Goal: Complete application form

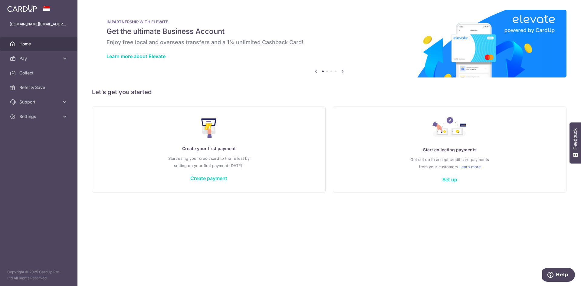
click at [215, 179] on link "Create payment" at bounding box center [208, 178] width 37 height 6
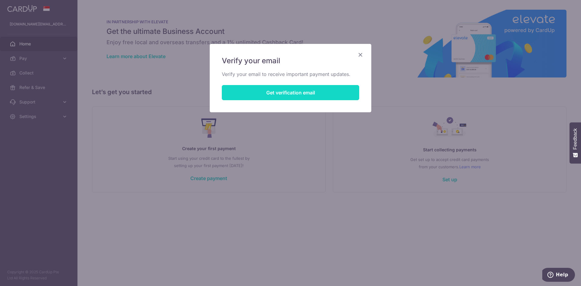
click at [296, 92] on button "Get verification email" at bounding box center [290, 92] width 137 height 15
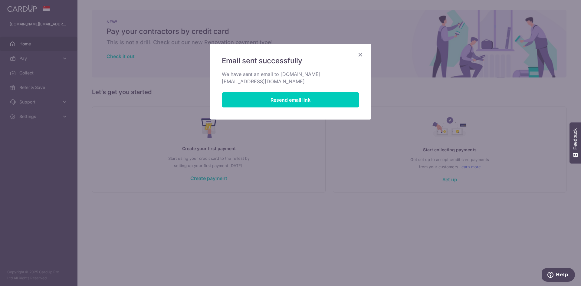
click at [358, 57] on icon "Close" at bounding box center [360, 55] width 7 height 8
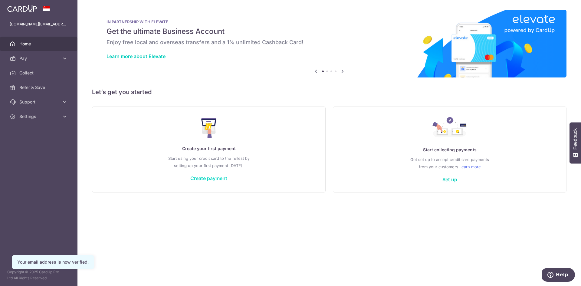
click at [209, 177] on link "Create payment" at bounding box center [208, 178] width 37 height 6
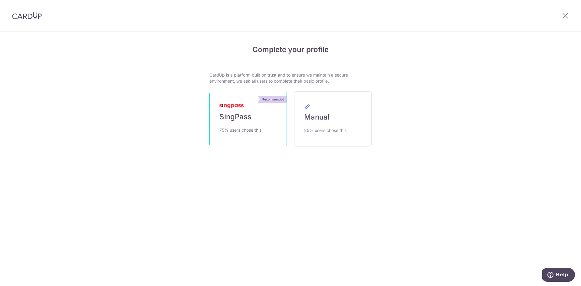
click at [254, 124] on link "Recommended SingPass 75% users chose this" at bounding box center [247, 119] width 77 height 54
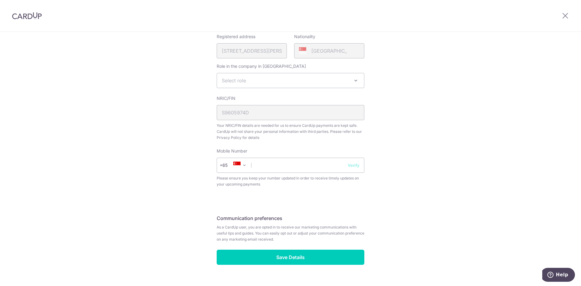
scroll to position [151, 0]
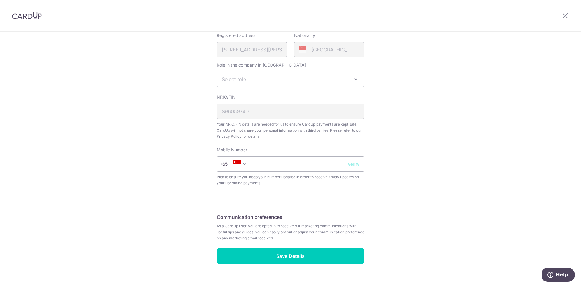
click at [248, 80] on span "Select role" at bounding box center [290, 79] width 147 height 15
select select "director"
click at [155, 146] on div "Review your details Your Details Please provide your full name as per your NRIC…" at bounding box center [290, 89] width 581 height 416
click at [290, 162] on input "text" at bounding box center [291, 163] width 148 height 15
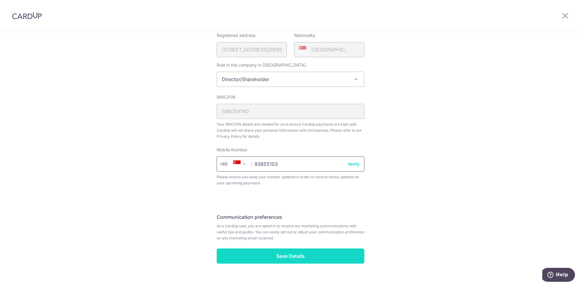
type input "93855103"
click at [294, 257] on input "Save Details" at bounding box center [291, 255] width 148 height 15
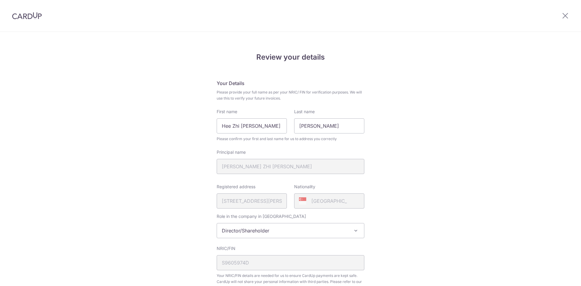
scroll to position [110, 0]
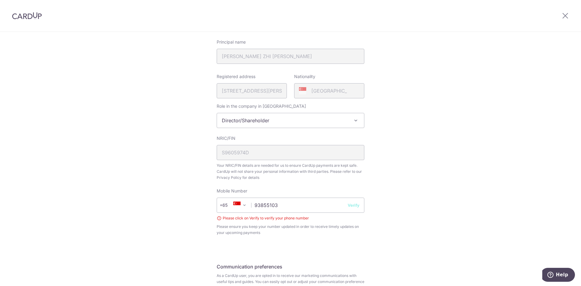
click at [356, 205] on button "Verify" at bounding box center [354, 205] width 12 height 6
click at [348, 205] on button "Verify" at bounding box center [354, 205] width 12 height 6
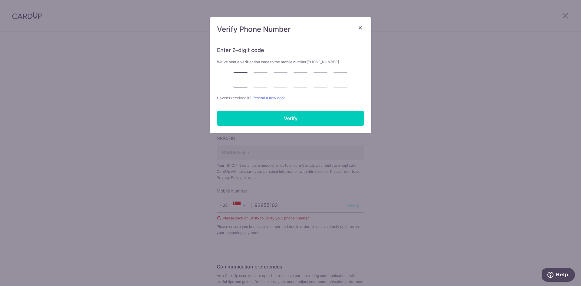
click at [246, 80] on input "text" at bounding box center [240, 79] width 15 height 15
type input "5"
type input "9"
type input "2"
type input "1"
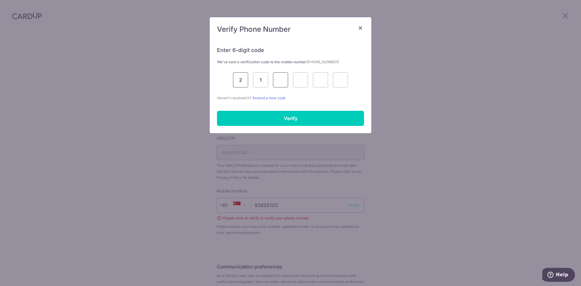
type input "7"
type input "8"
type input "7"
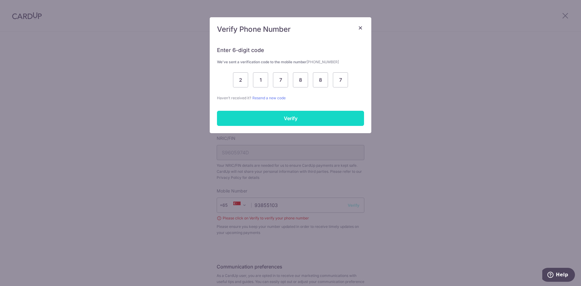
click at [296, 117] on input "Verify" at bounding box center [290, 118] width 147 height 15
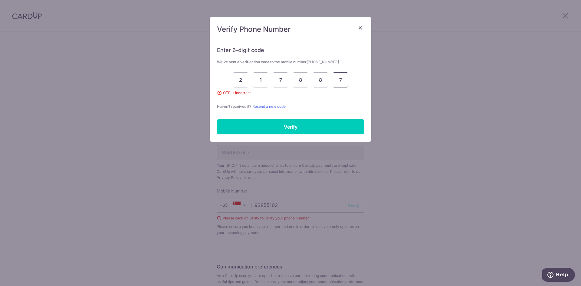
click at [340, 79] on input "7" at bounding box center [340, 79] width 15 height 15
click at [344, 80] on input "7" at bounding box center [340, 79] width 15 height 15
type input "5"
type input "9"
type input "6"
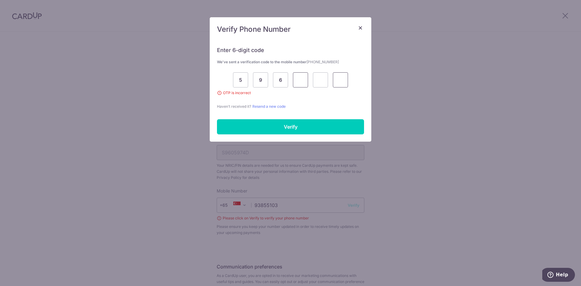
type input "6"
type input "7"
type input "5"
click at [338, 127] on input "Verify" at bounding box center [290, 126] width 147 height 15
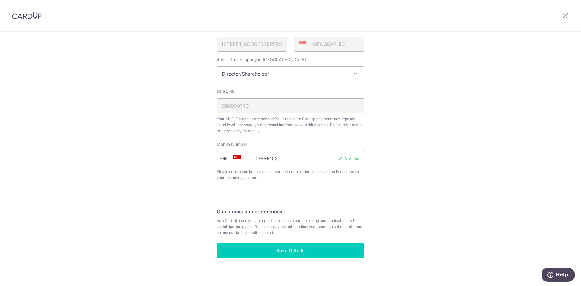
scroll to position [162, 0]
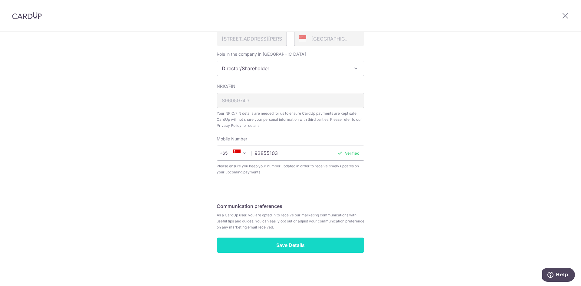
click at [279, 246] on input "Save Details" at bounding box center [291, 245] width 148 height 15
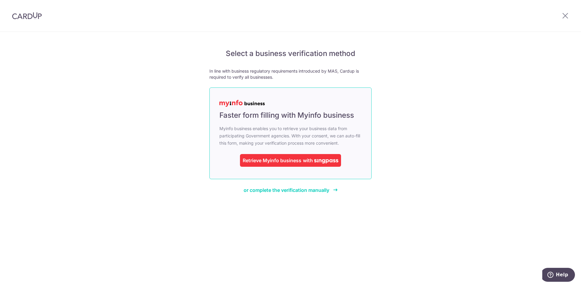
click at [281, 157] on div "Retrieve Myinfo business" at bounding box center [272, 160] width 59 height 7
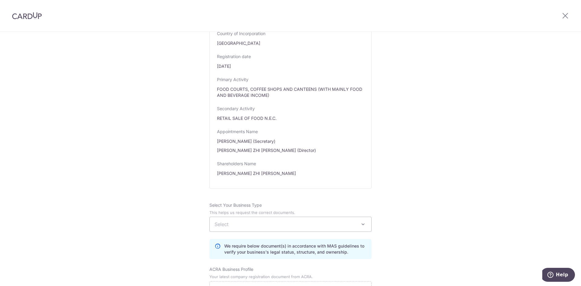
scroll to position [272, 0]
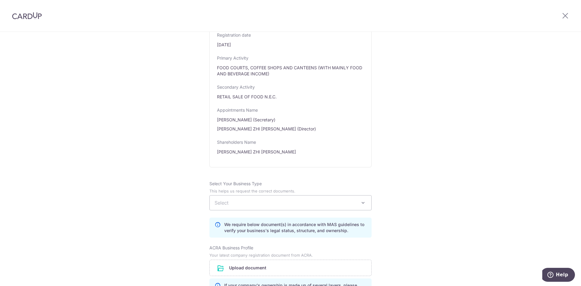
click at [302, 210] on span "Select" at bounding box center [291, 202] width 162 height 15
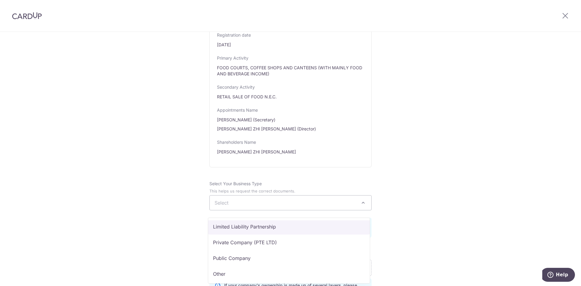
scroll to position [50, 0]
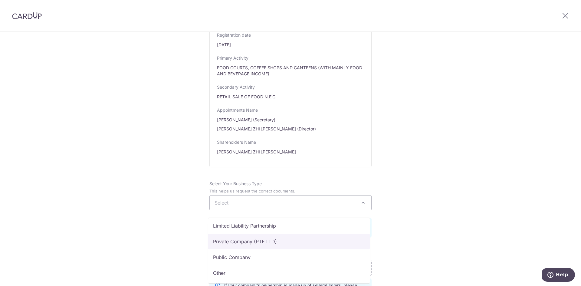
select select "Private Company (PTE LTD)"
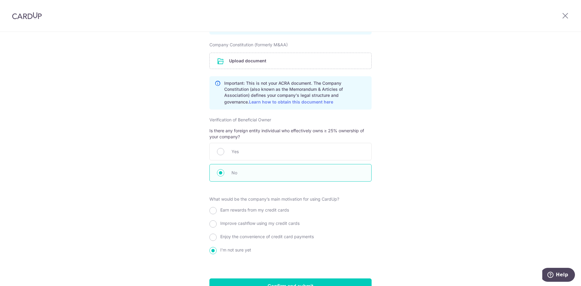
scroll to position [545, 0]
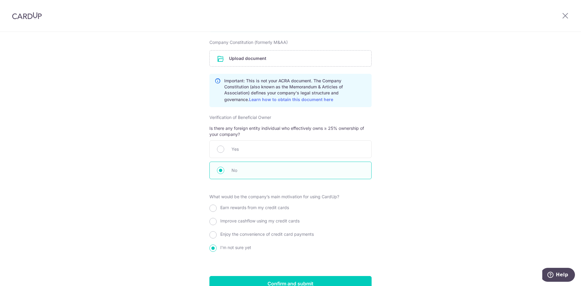
click at [214, 211] on div "Earn rewards from my credit cards" at bounding box center [290, 208] width 162 height 11
click at [212, 225] on input "Improve cashflow using my credit cards" at bounding box center [212, 221] width 7 height 7
radio input "true"
click at [213, 211] on input "Earn rewards from my credit cards" at bounding box center [212, 208] width 7 height 7
radio input "true"
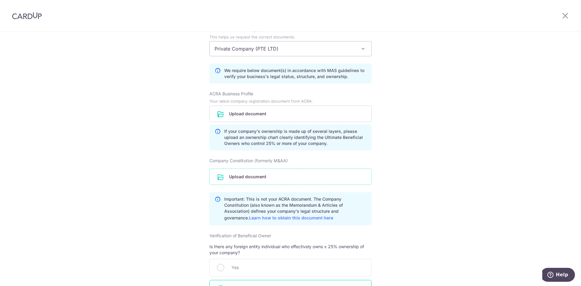
scroll to position [424, 0]
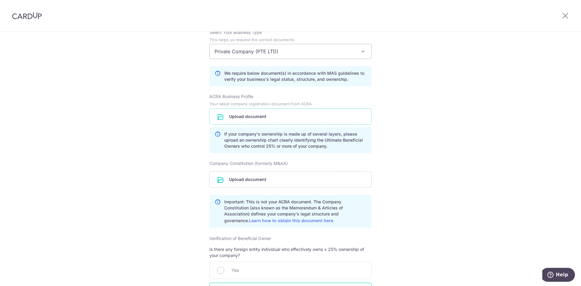
click at [268, 121] on input "file" at bounding box center [291, 117] width 162 height 16
click at [258, 124] on input "file" at bounding box center [291, 117] width 162 height 16
click at [261, 120] on input "file" at bounding box center [291, 117] width 162 height 16
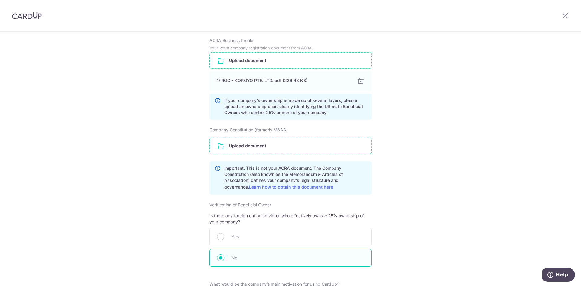
scroll to position [484, 0]
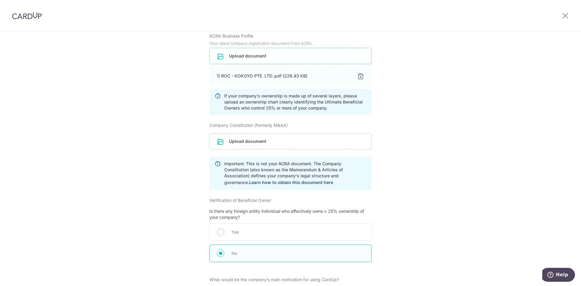
click at [289, 185] on link "Learn how to obtain this document here" at bounding box center [291, 182] width 84 height 5
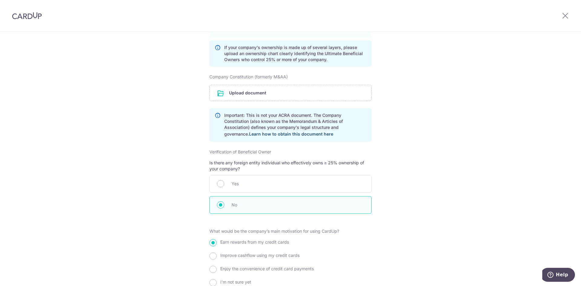
scroll to position [607, 0]
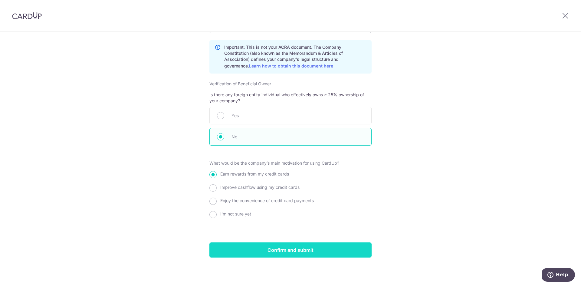
click at [290, 249] on input "Confirm and submit" at bounding box center [290, 249] width 162 height 15
